Goal: Information Seeking & Learning: Check status

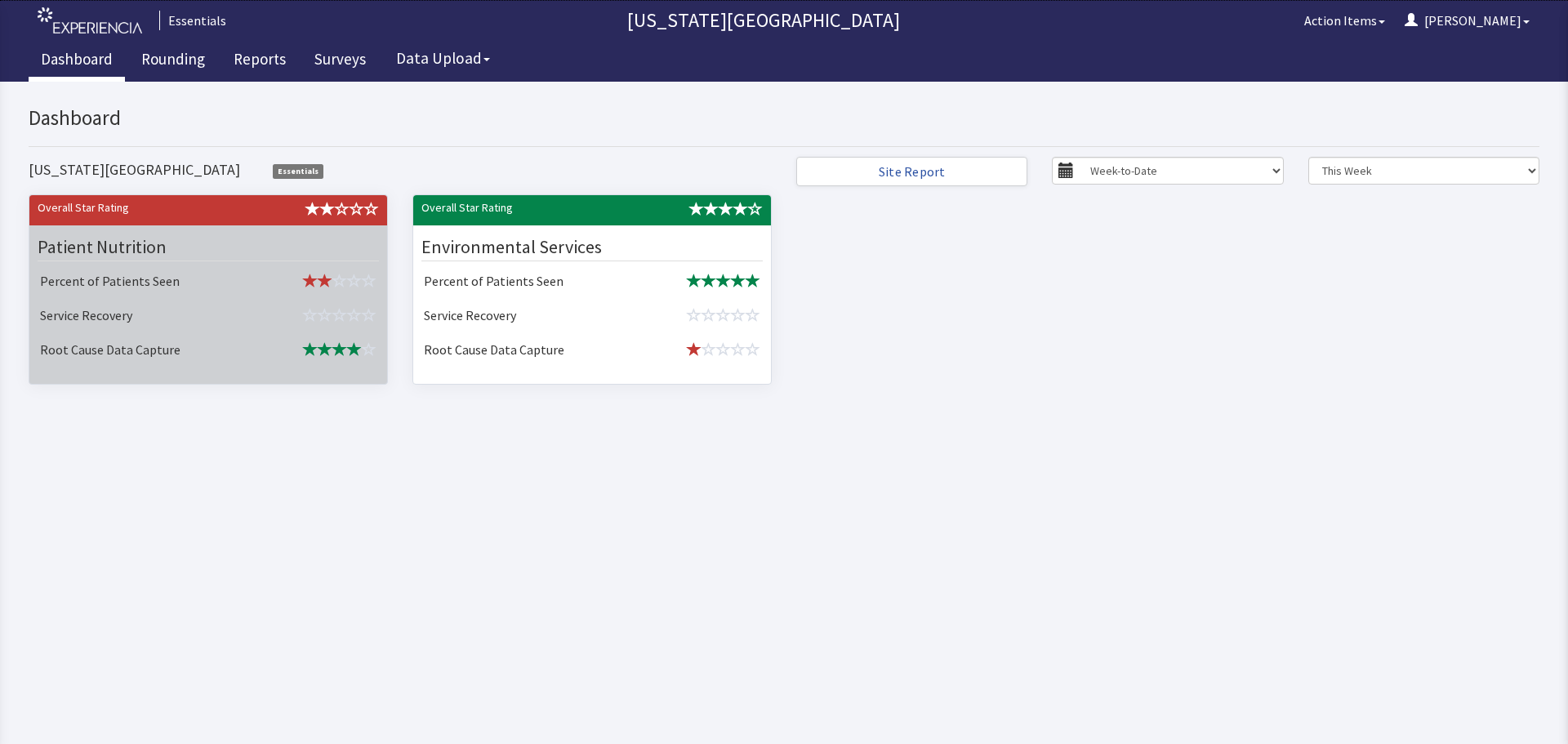
click at [264, 254] on div "Patient Nutrition" at bounding box center [208, 247] width 341 height 28
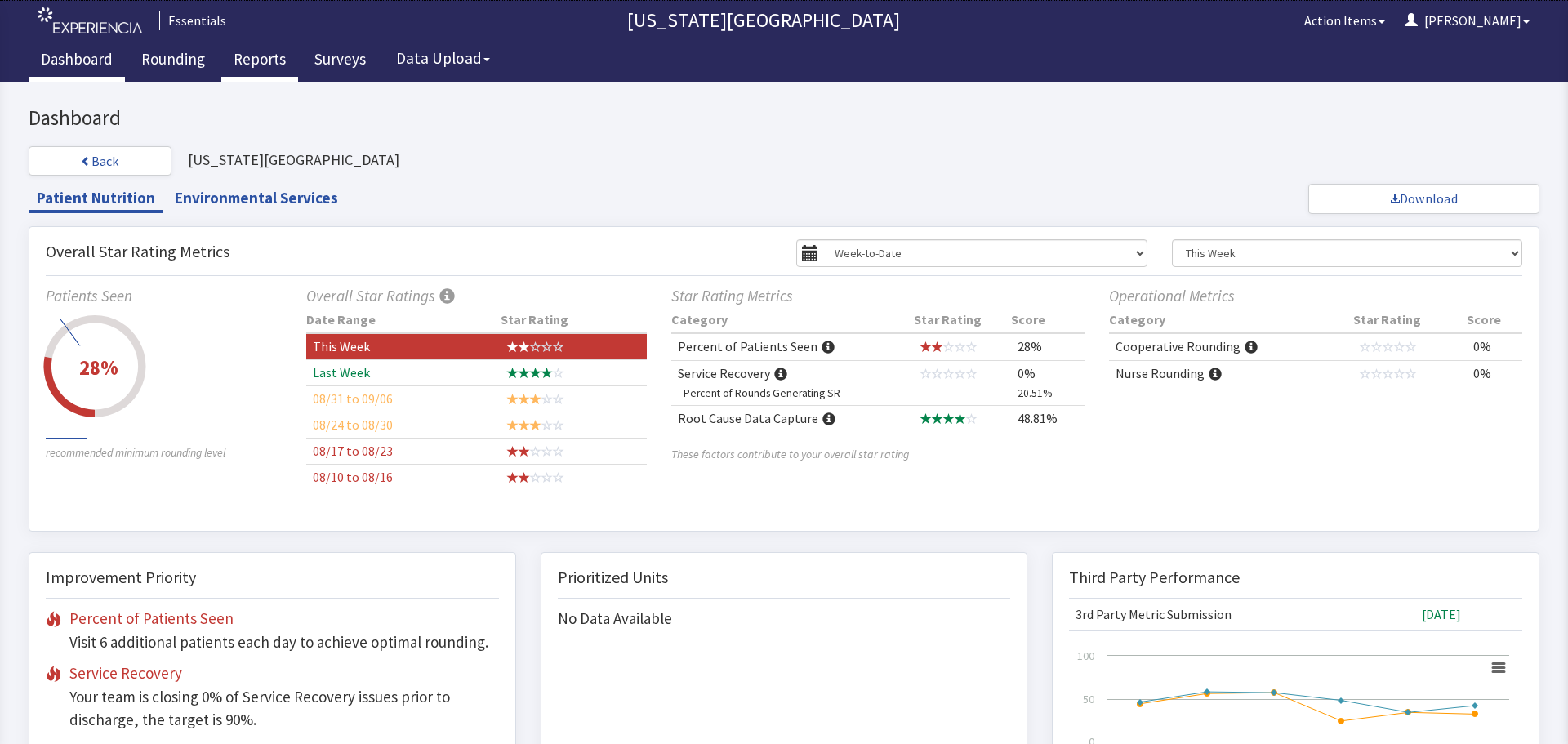
click at [260, 49] on link "Reports" at bounding box center [259, 62] width 76 height 41
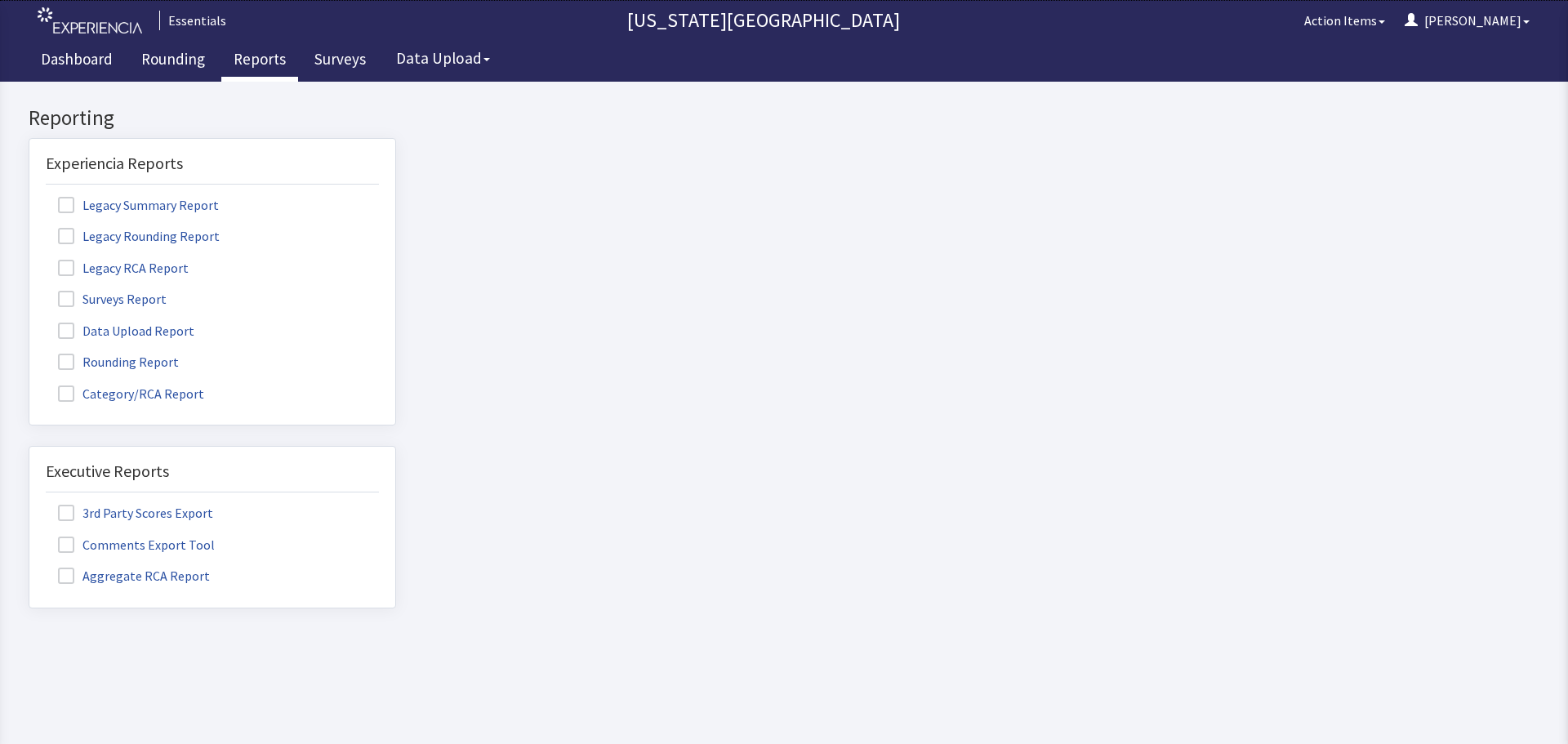
click at [67, 300] on span at bounding box center [66, 299] width 17 height 17
click at [30, 290] on input "Surveys Report" at bounding box center [30, 290] width 0 height 0
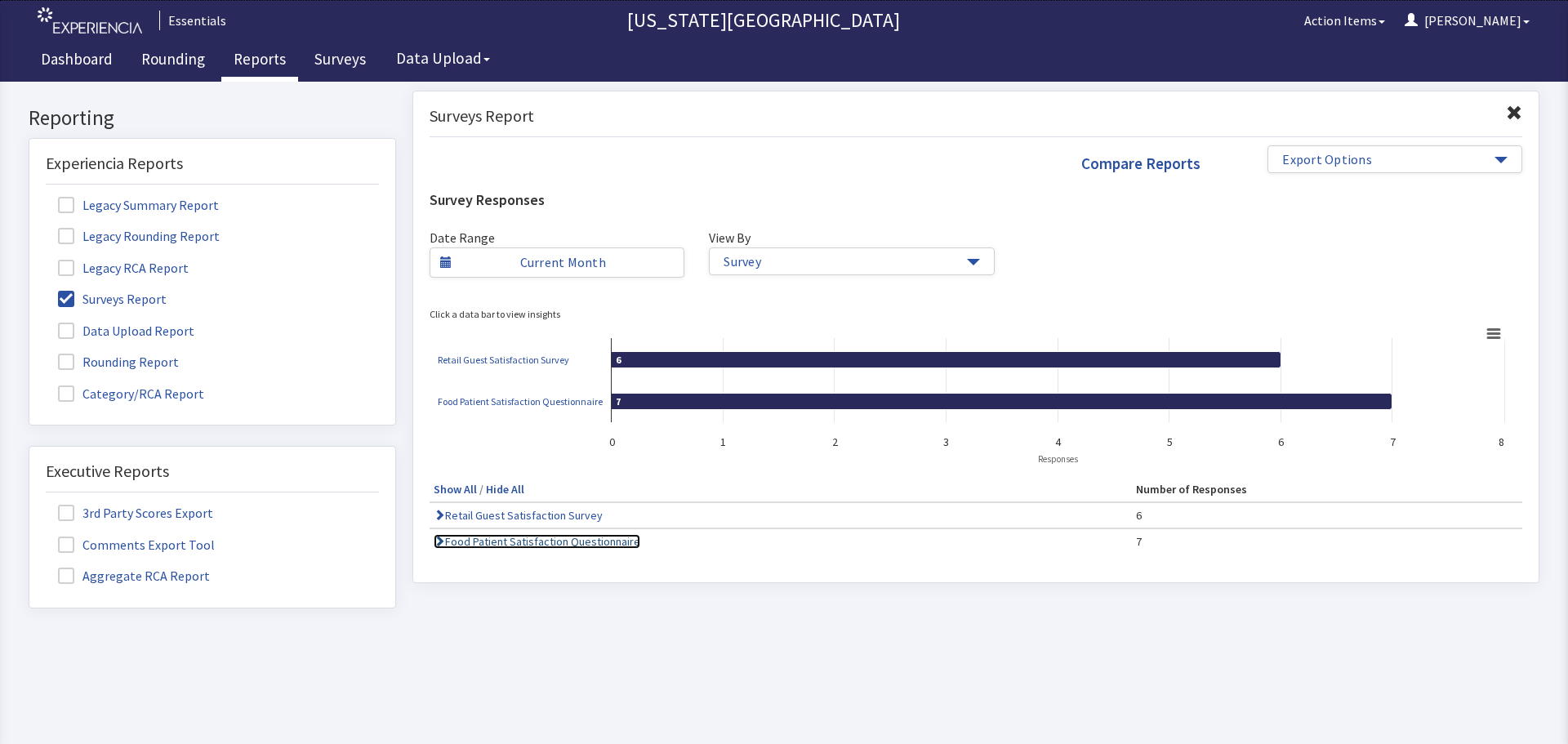
click at [463, 542] on link "Food Patient Satisfaction Questionnaire" at bounding box center [537, 542] width 207 height 15
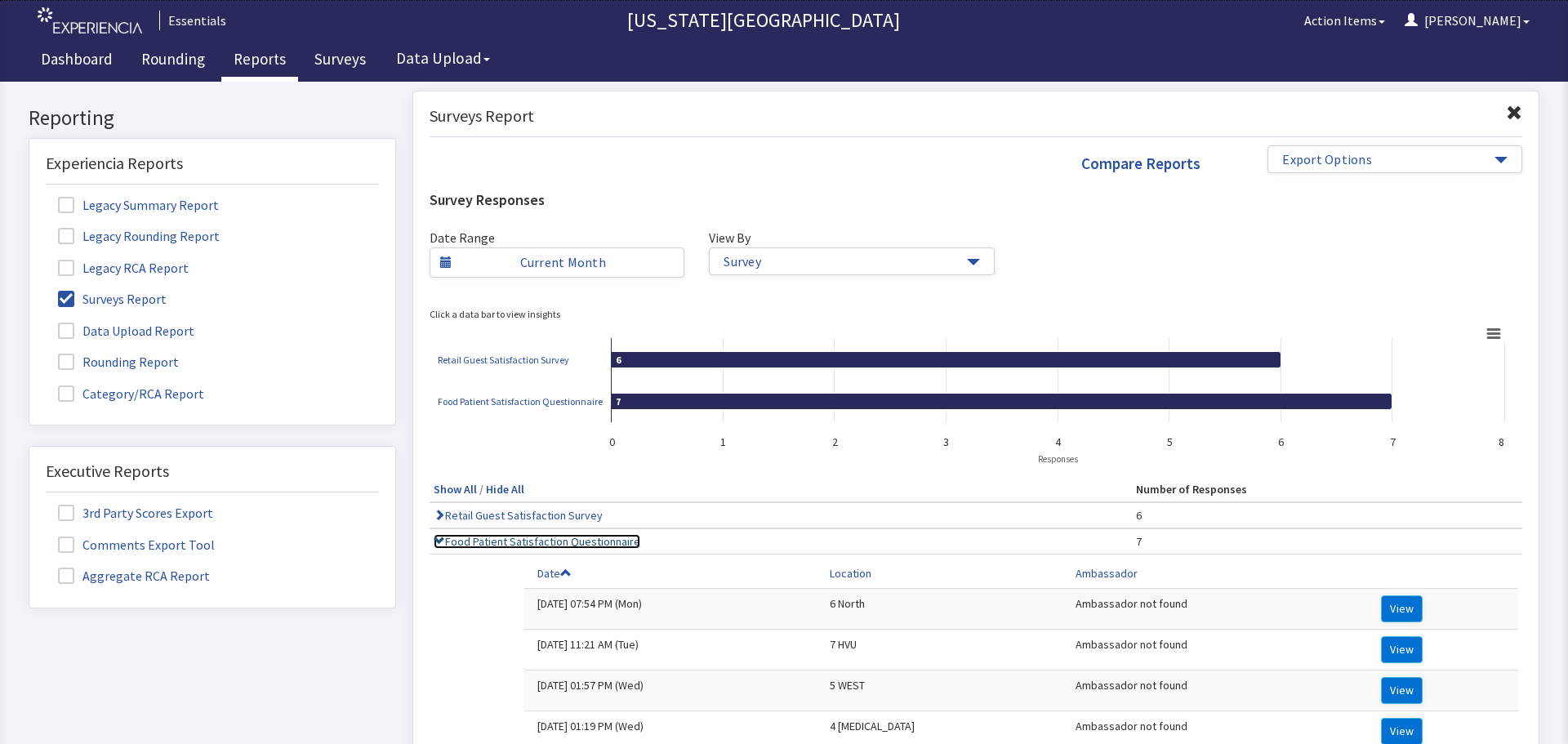
scroll to position [326, 0]
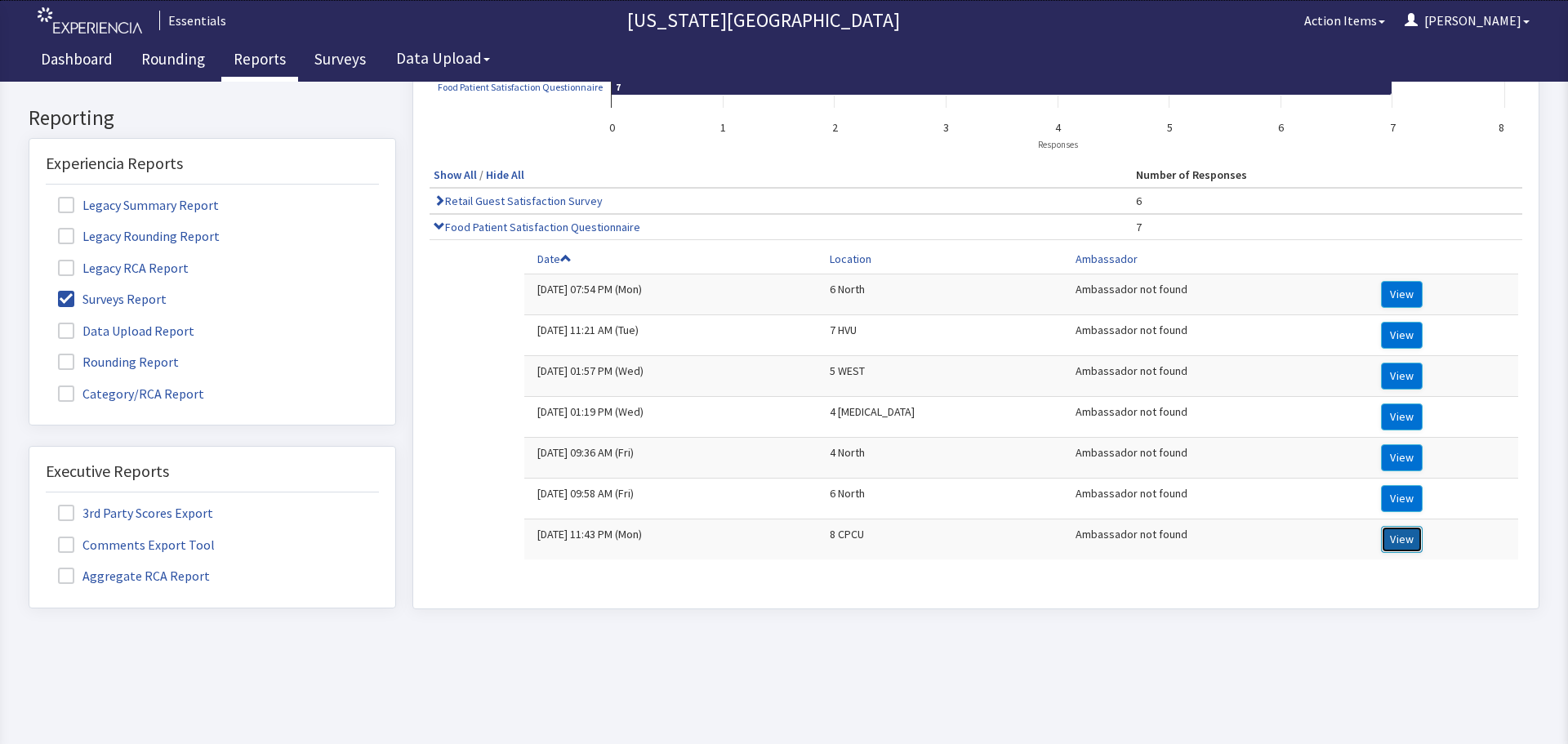
click at [1383, 529] on button "View" at bounding box center [1401, 539] width 42 height 27
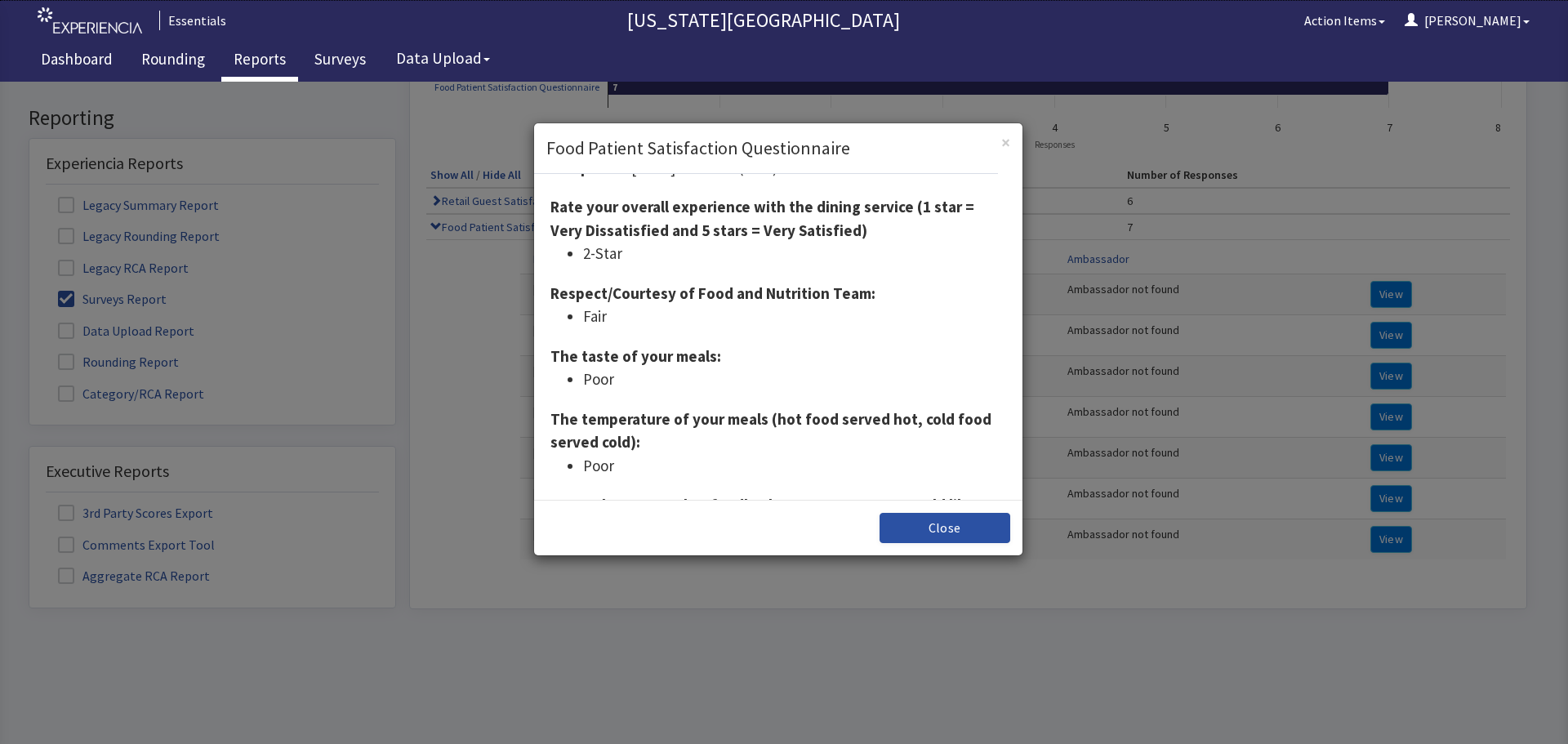
scroll to position [0, 0]
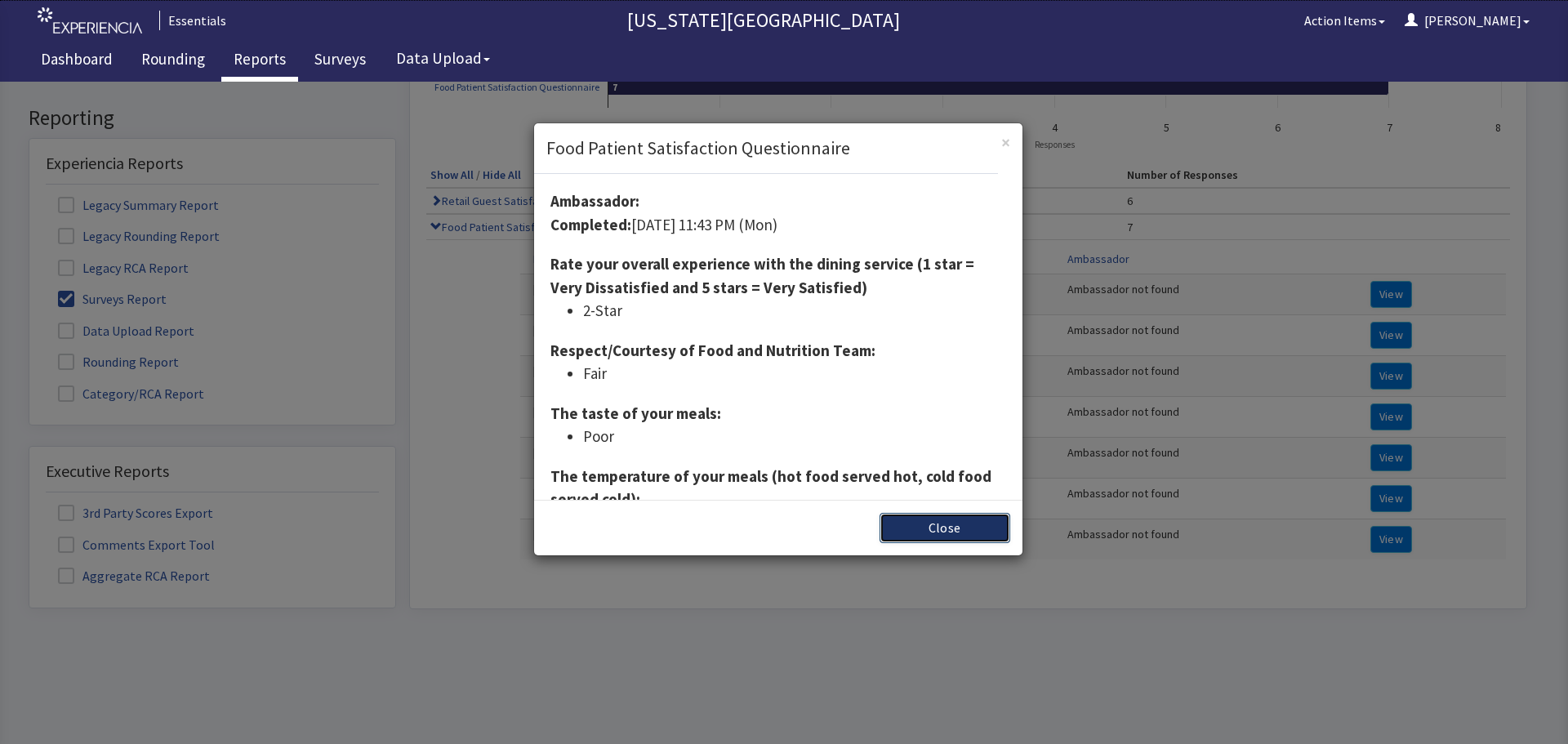
click at [891, 538] on button "Close" at bounding box center [944, 528] width 131 height 30
